Goal: Check status

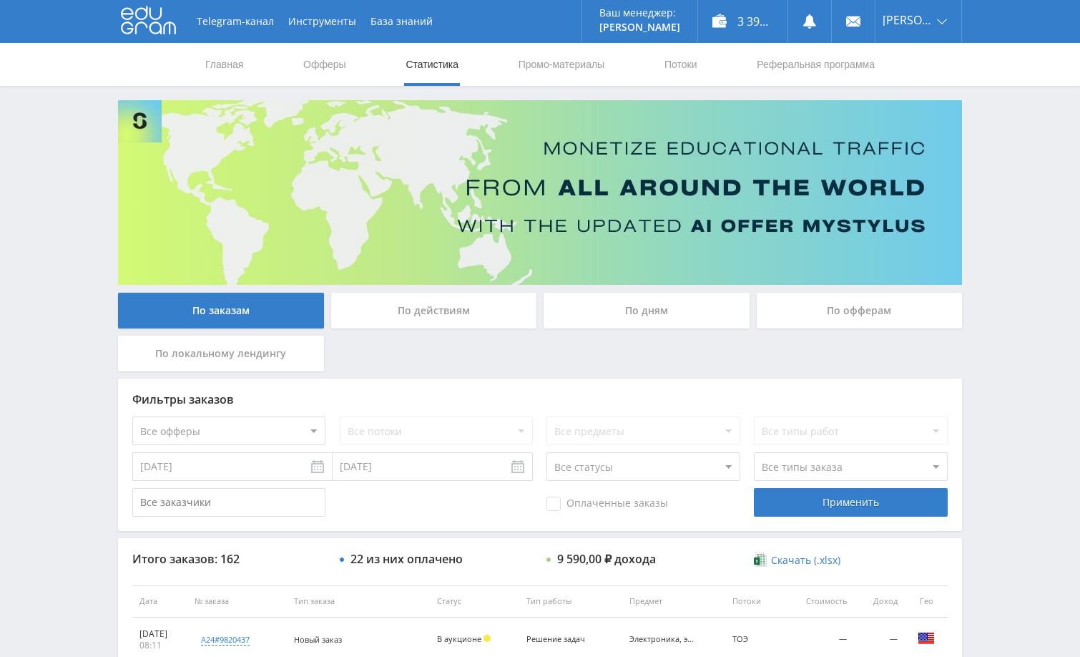
click at [1008, 283] on div "Telegram-канал Инструменты База знаний Ваш менеджер: [PERSON_NAME] Online @edug…" at bounding box center [540, 600] width 1080 height 1201
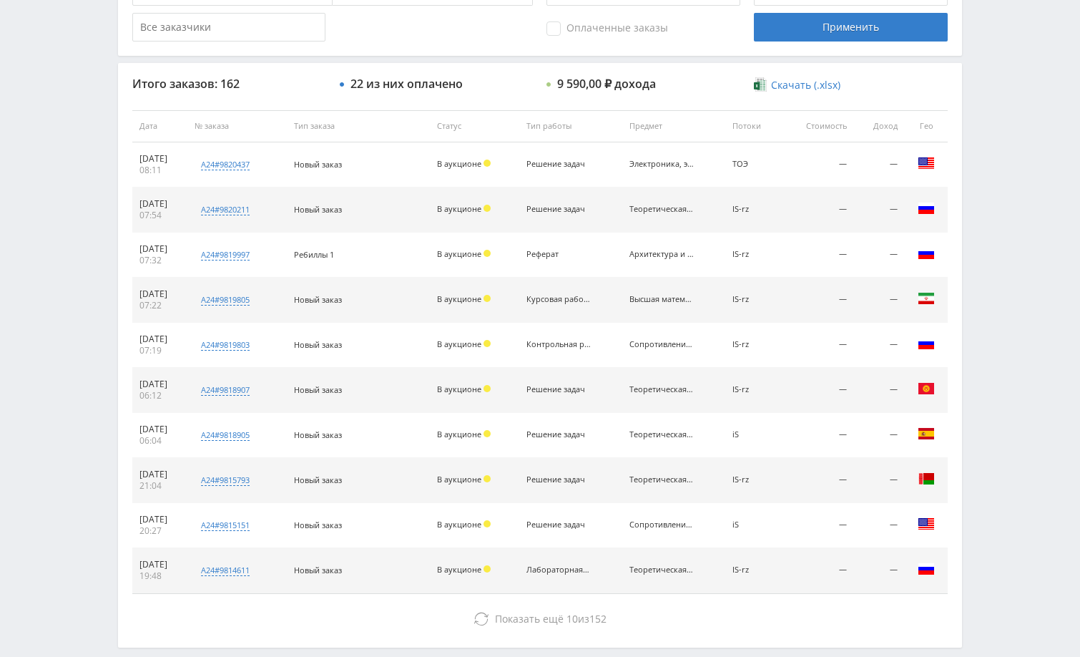
scroll to position [544, 0]
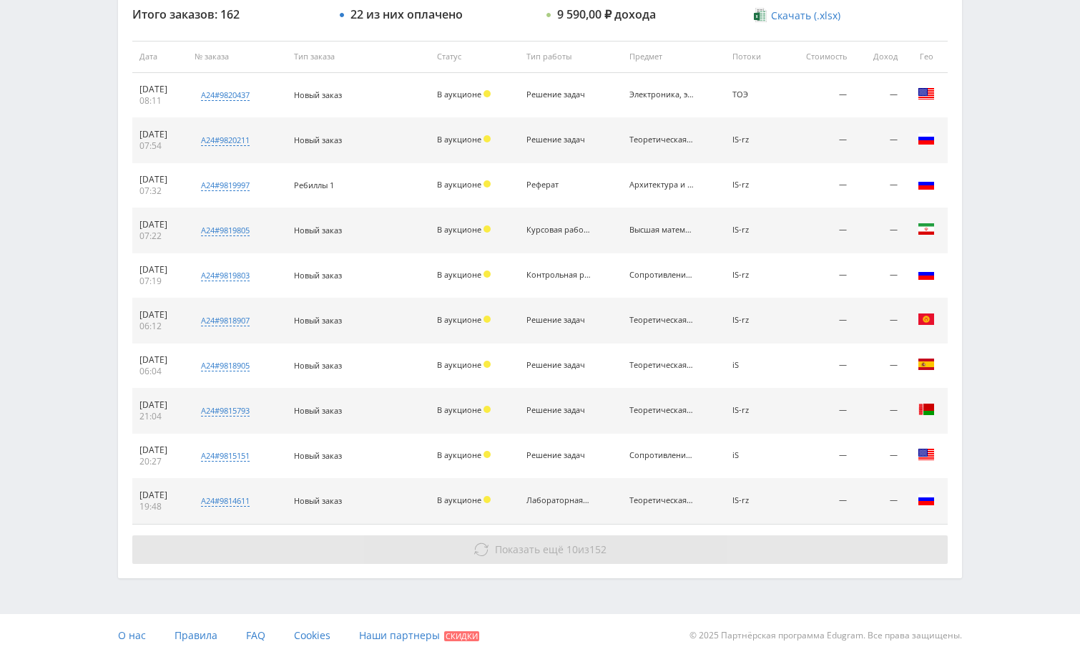
click at [691, 559] on button "Показать ещё 10 из 152" at bounding box center [539, 549] width 815 height 29
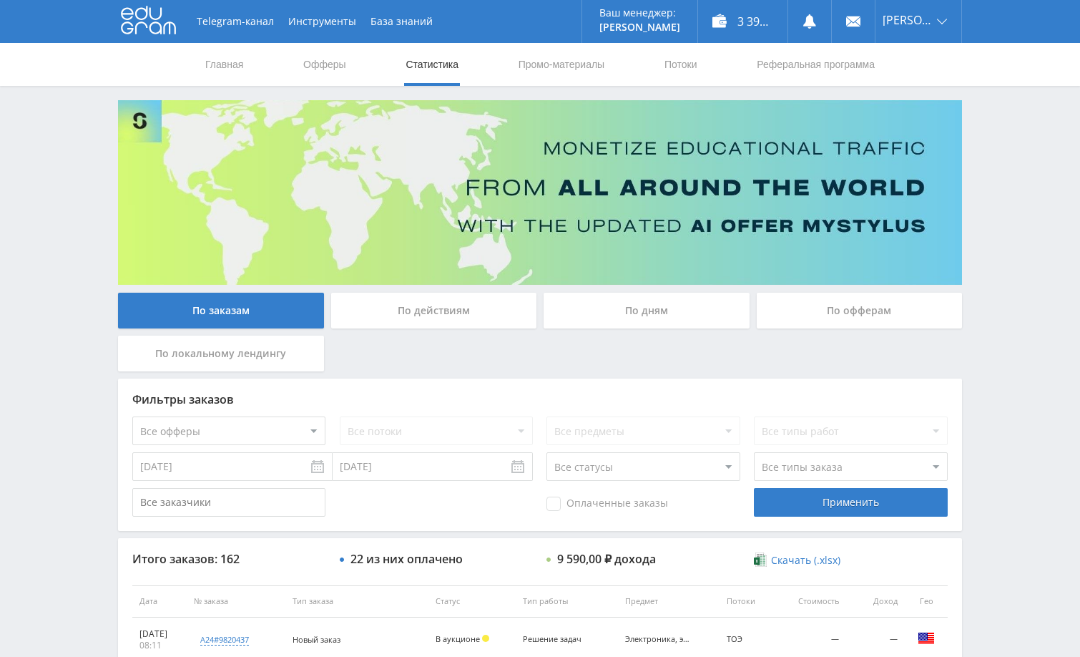
scroll to position [0, 0]
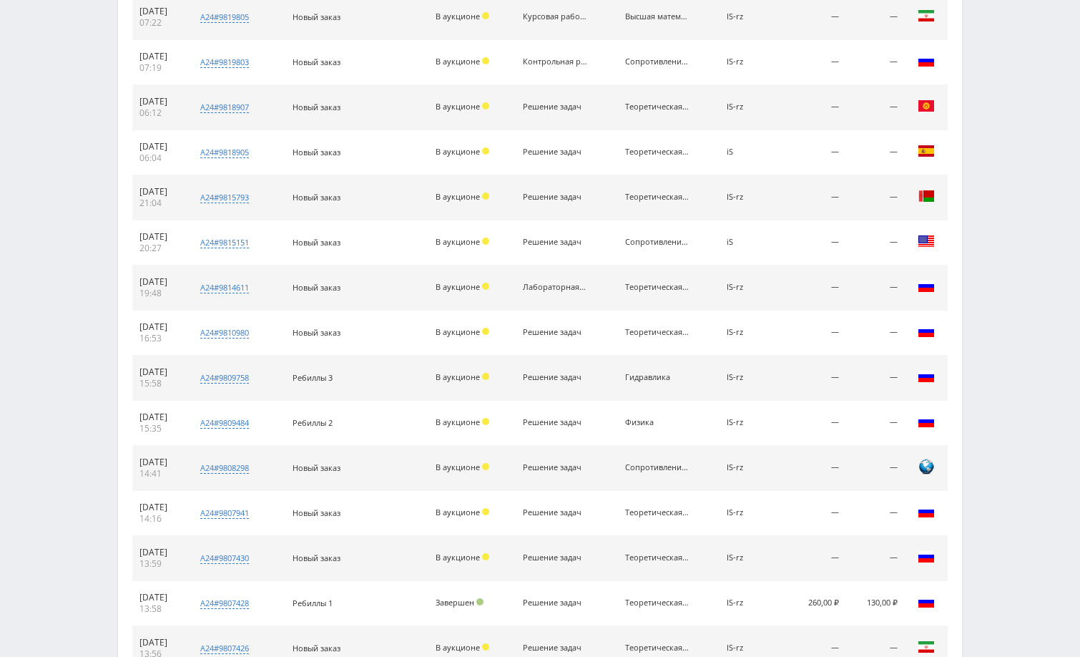
scroll to position [930, 0]
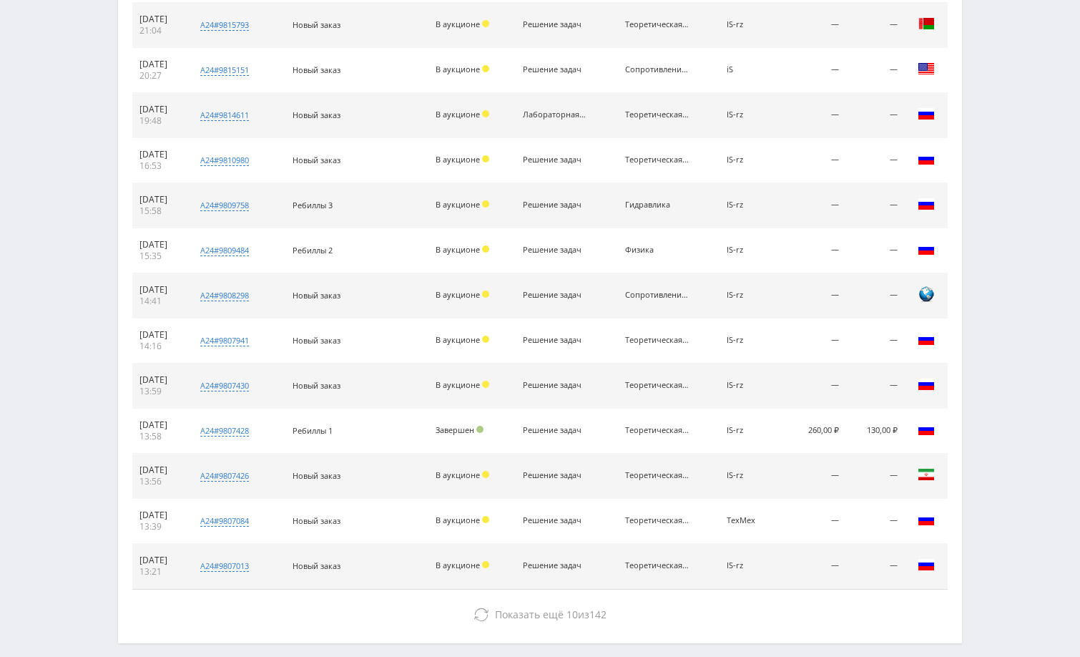
drag, startPoint x: 198, startPoint y: 383, endPoint x: 139, endPoint y: 385, distance: 59.4
click at [139, 385] on td "[DATE] 13:59" at bounding box center [159, 385] width 54 height 45
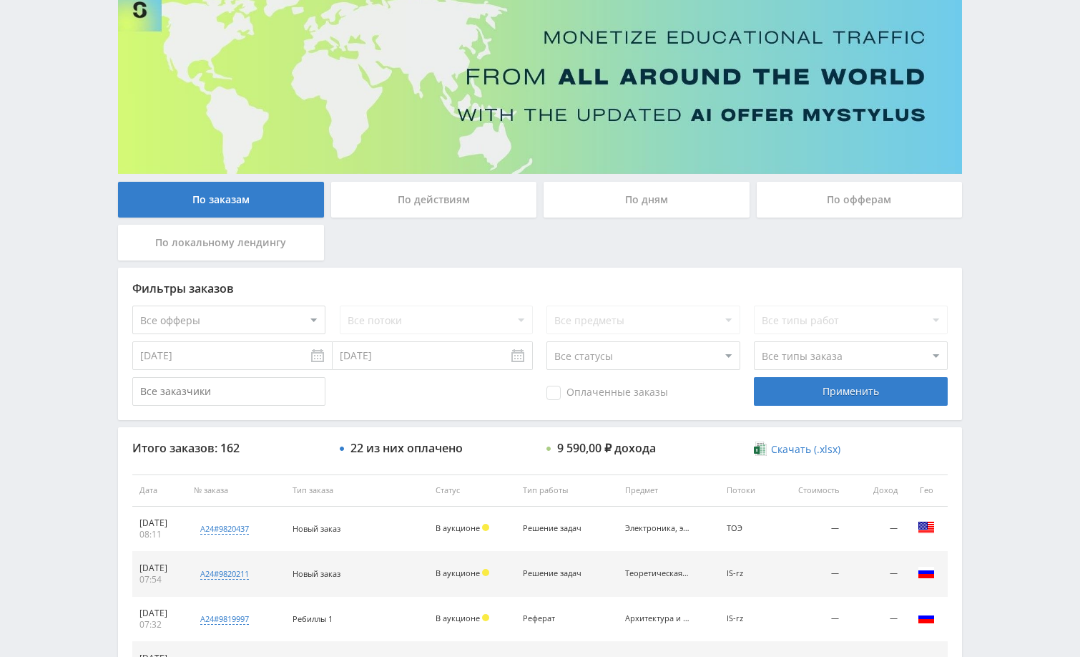
scroll to position [0, 0]
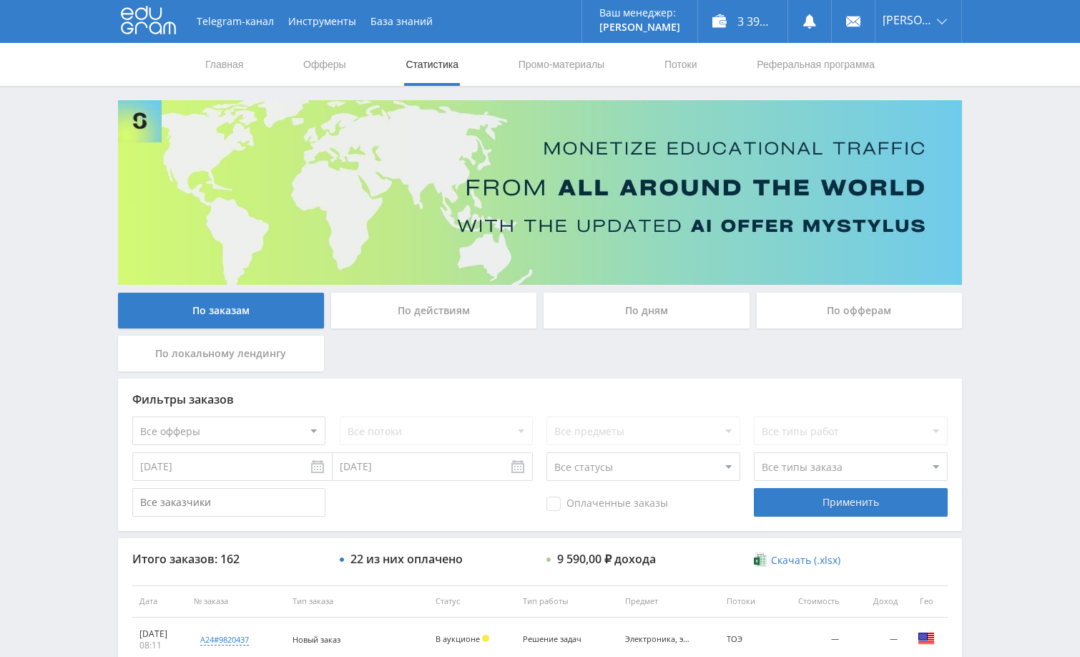
click at [671, 314] on div "По дням" at bounding box center [647, 311] width 206 height 36
click at [0, 0] on input "По дням" at bounding box center [0, 0] width 0 height 0
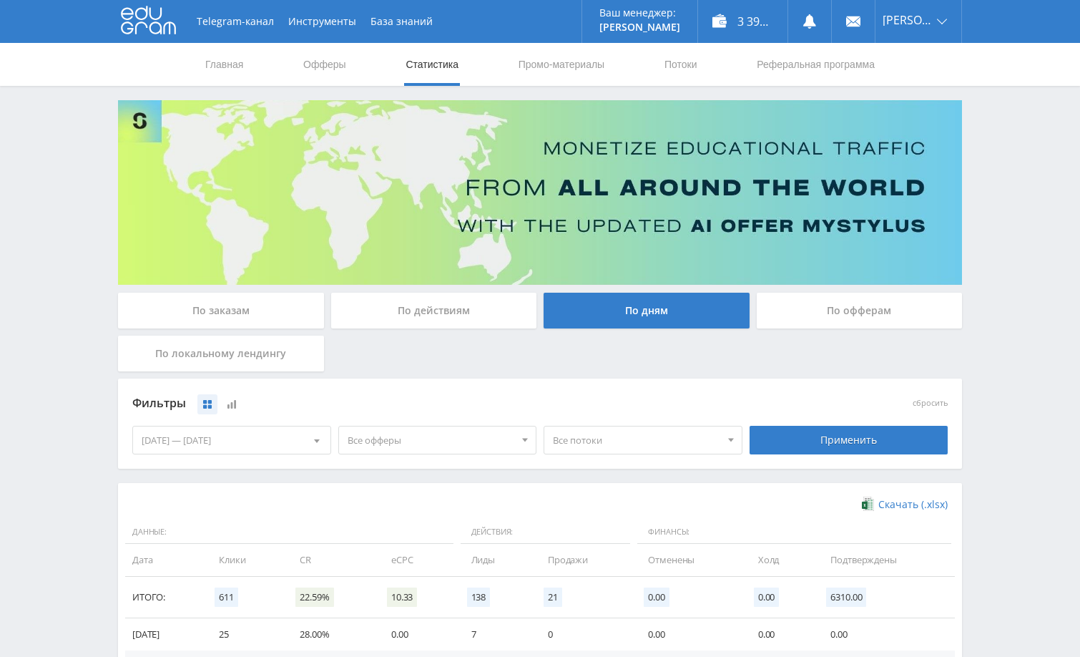
click at [1000, 411] on div "Telegram-канал Инструменты База знаний Ваш менеджер: [PERSON_NAME] Online @edug…" at bounding box center [540, 468] width 1080 height 936
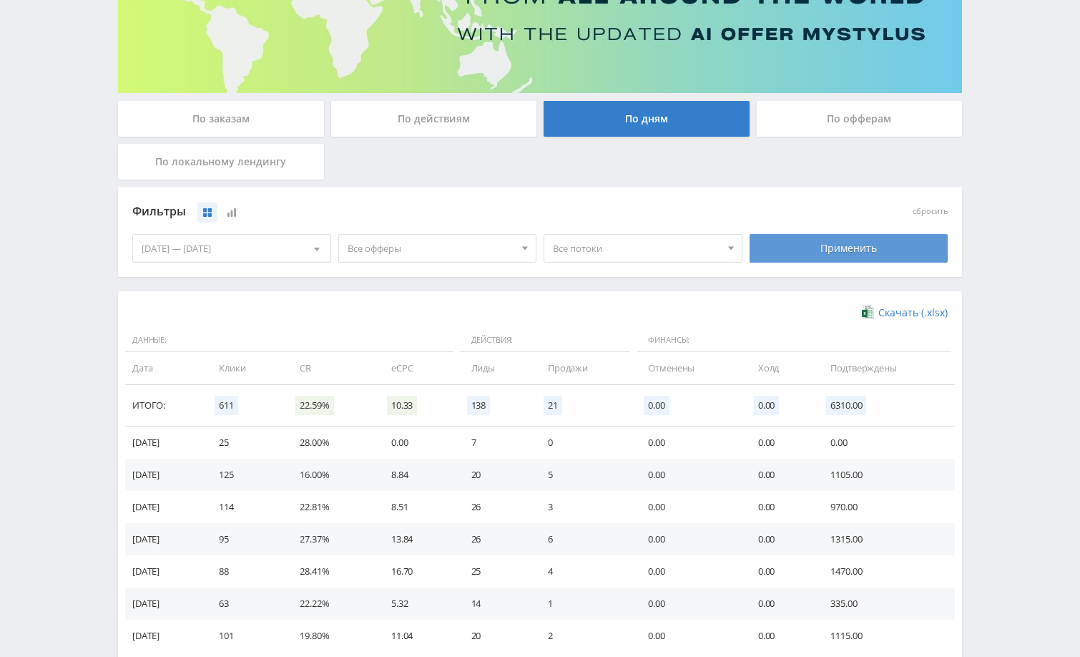
scroll to position [137, 0]
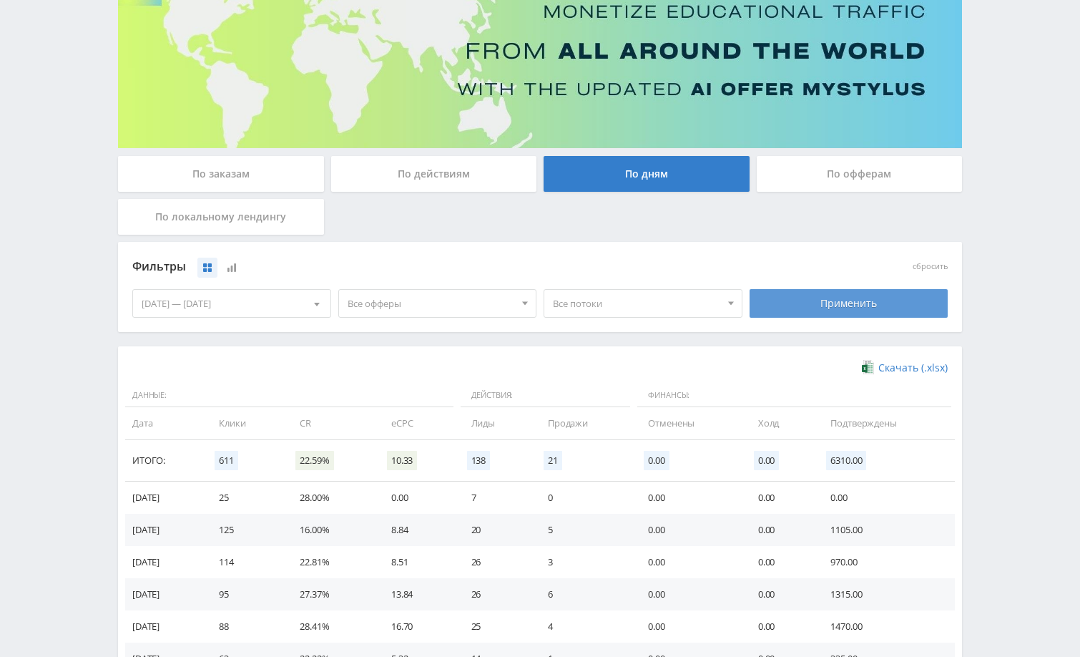
click at [860, 304] on div "Применить" at bounding box center [849, 303] width 199 height 29
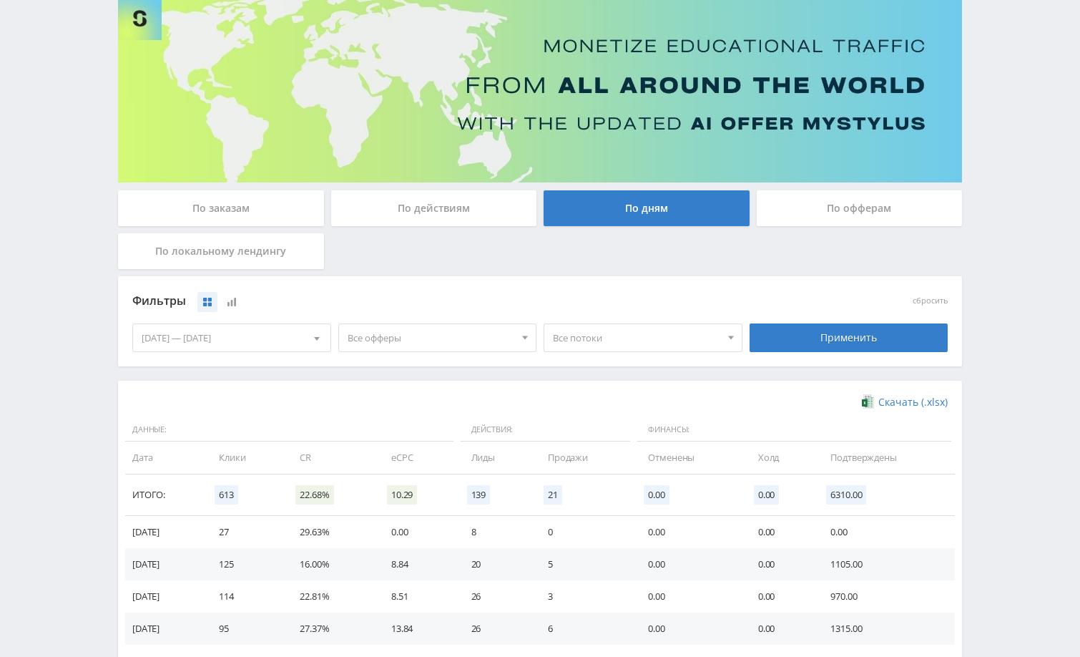
scroll to position [0, 0]
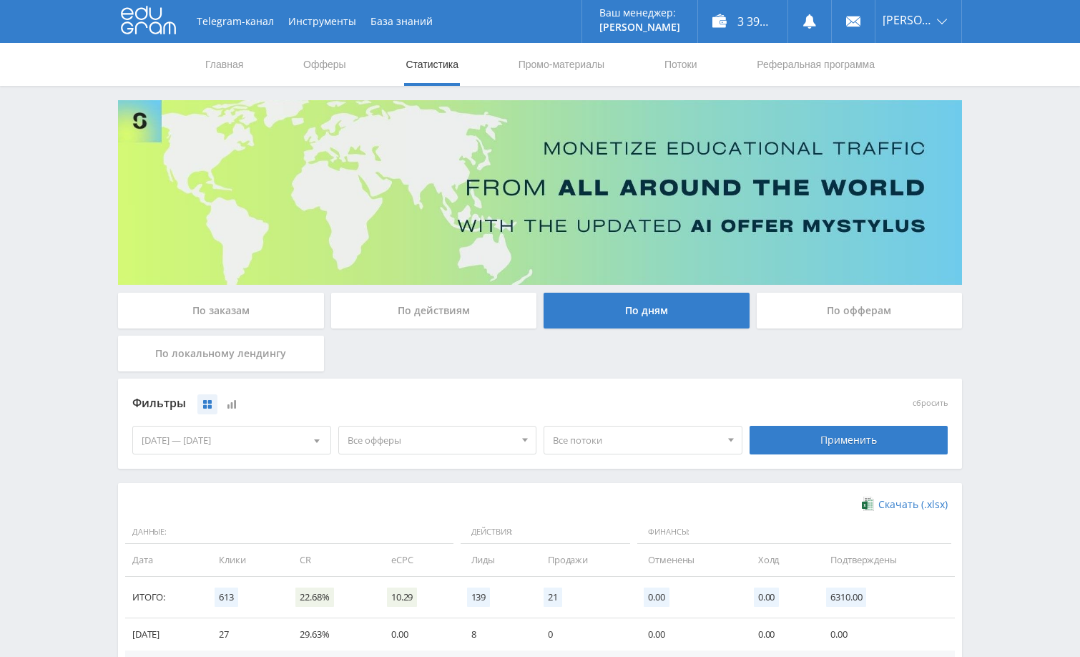
drag, startPoint x: 1024, startPoint y: 200, endPoint x: 996, endPoint y: 263, distance: 68.9
click at [1024, 200] on div "Telegram-канал Инструменты База знаний Ваш менеджер: [PERSON_NAME] Online @edug…" at bounding box center [540, 468] width 1080 height 936
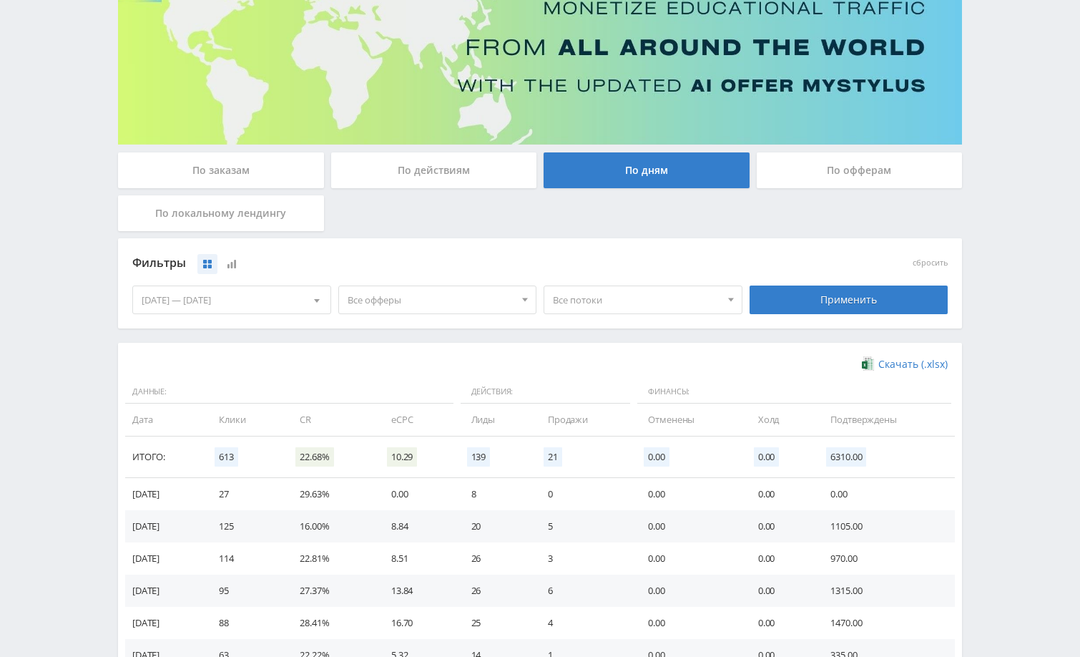
scroll to position [280, 0]
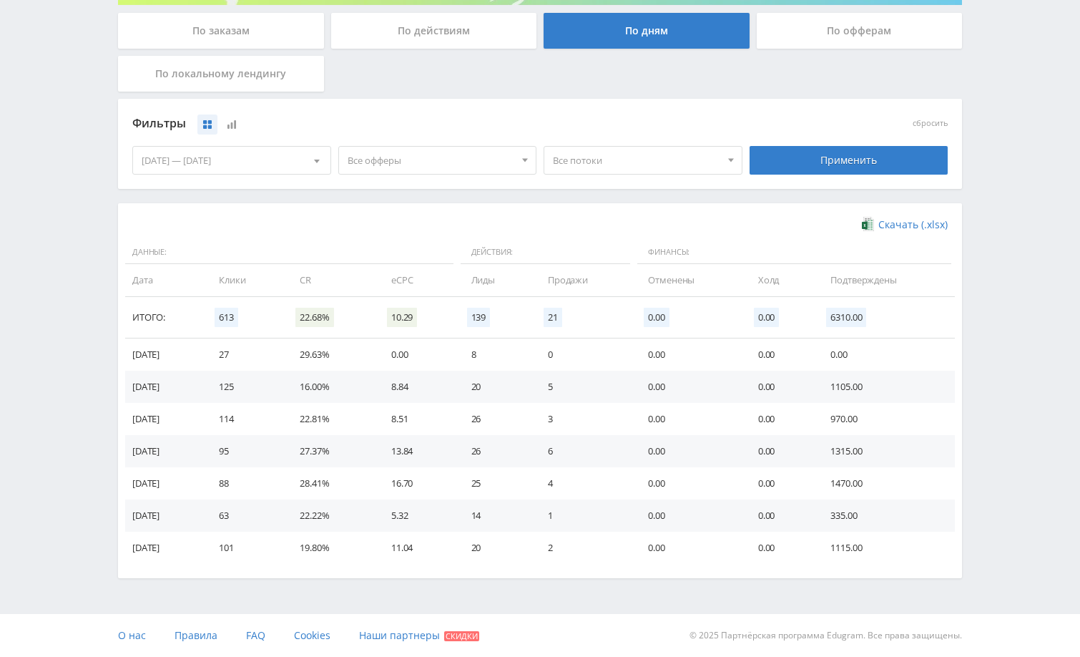
click at [1019, 296] on div "Telegram-канал Инструменты База знаний Ваш менеджер: [PERSON_NAME] Online @edug…" at bounding box center [540, 188] width 1080 height 936
click at [1005, 309] on div "Telegram-канал Инструменты База знаний Ваш менеджер: [PERSON_NAME] Online @edug…" at bounding box center [540, 188] width 1080 height 936
click at [989, 285] on div "Telegram-канал Инструменты База знаний Ваш менеджер: [PERSON_NAME] Online @edug…" at bounding box center [540, 188] width 1080 height 936
click at [1011, 244] on div "Telegram-канал Инструменты База знаний Ваш менеджер: [PERSON_NAME] Online @edug…" at bounding box center [540, 188] width 1080 height 936
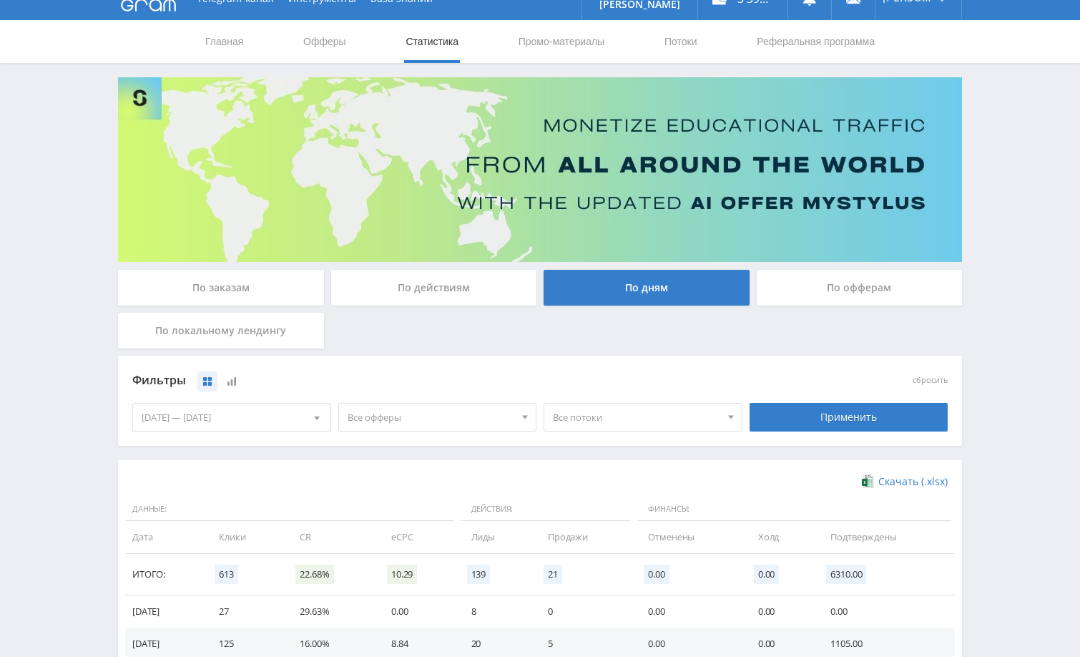
scroll to position [0, 0]
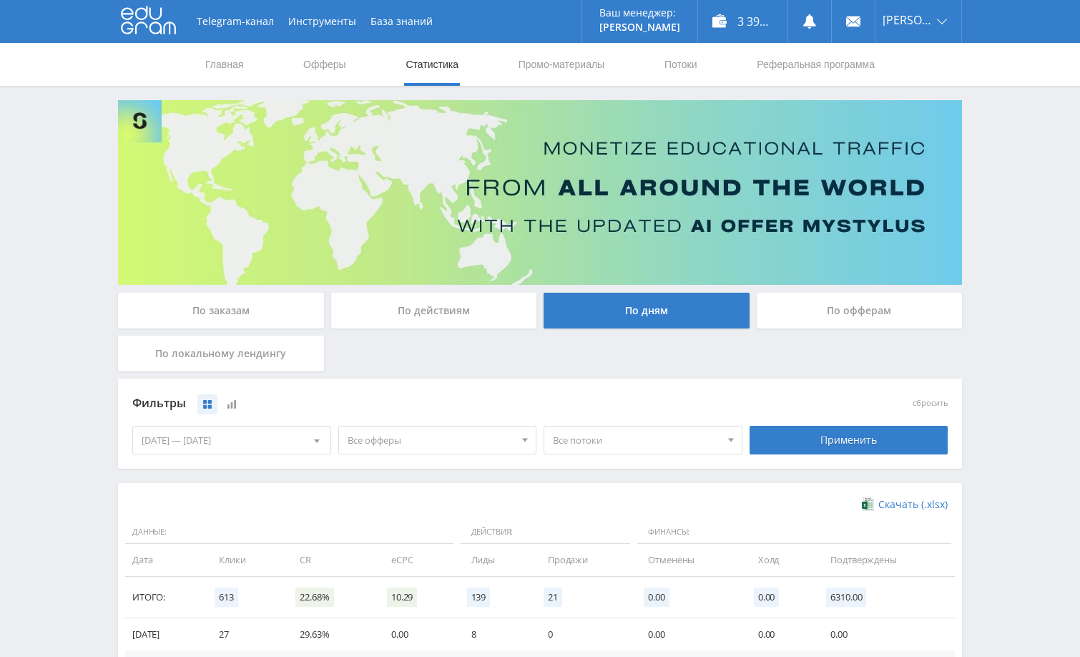
click at [1009, 217] on div "Telegram-канал Инструменты База знаний Ваш менеджер: [PERSON_NAME] Online @edug…" at bounding box center [540, 468] width 1080 height 936
click at [1049, 219] on div "Telegram-канал Инструменты База знаний Ваш менеджер: [PERSON_NAME] Online @edug…" at bounding box center [540, 468] width 1080 height 936
click at [1035, 203] on div "Telegram-канал Инструменты База знаний Ваш менеджер: [PERSON_NAME] Online @edug…" at bounding box center [540, 468] width 1080 height 936
click at [261, 307] on div "По заказам" at bounding box center [221, 311] width 206 height 36
click at [0, 0] on input "По заказам" at bounding box center [0, 0] width 0 height 0
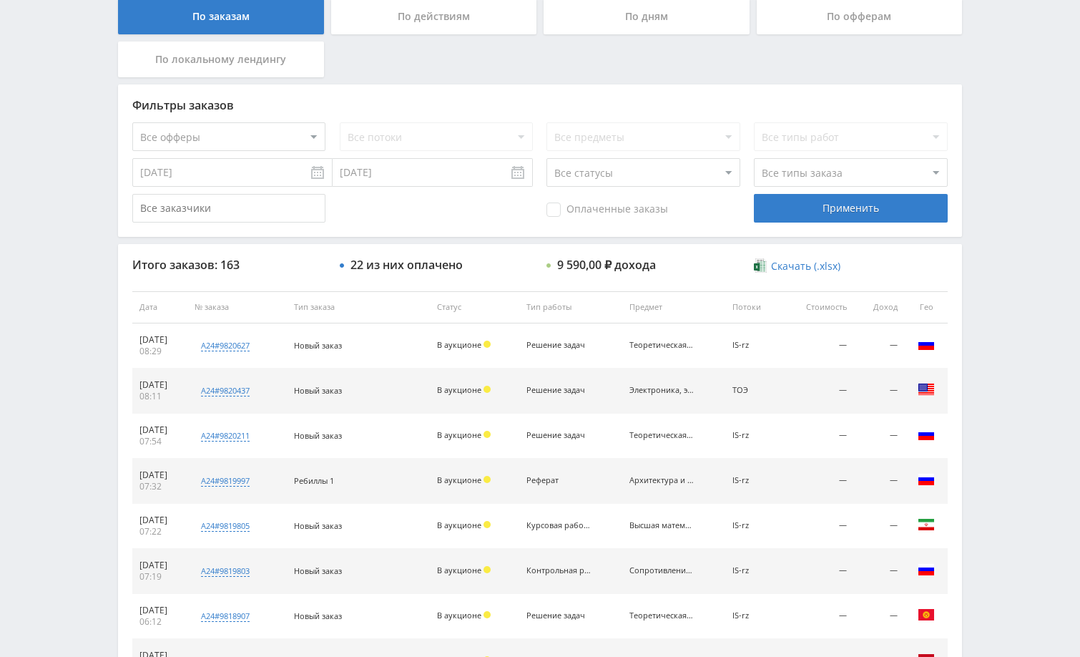
scroll to position [143, 0]
